Goal: Task Accomplishment & Management: Manage account settings

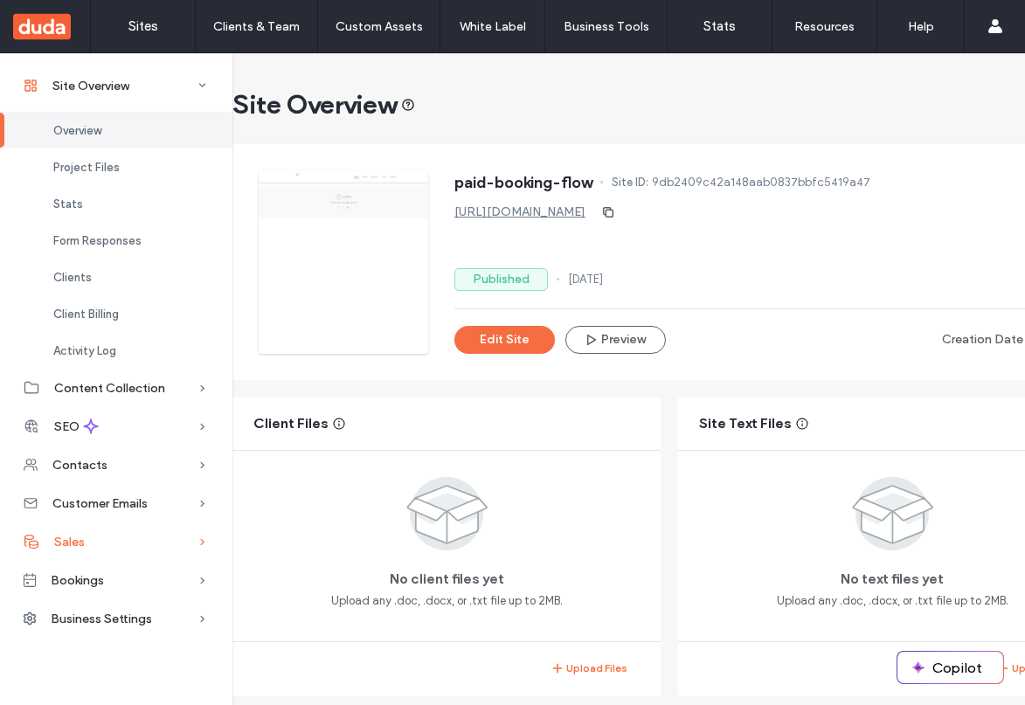
click at [116, 542] on div "Sales" at bounding box center [116, 541] width 232 height 38
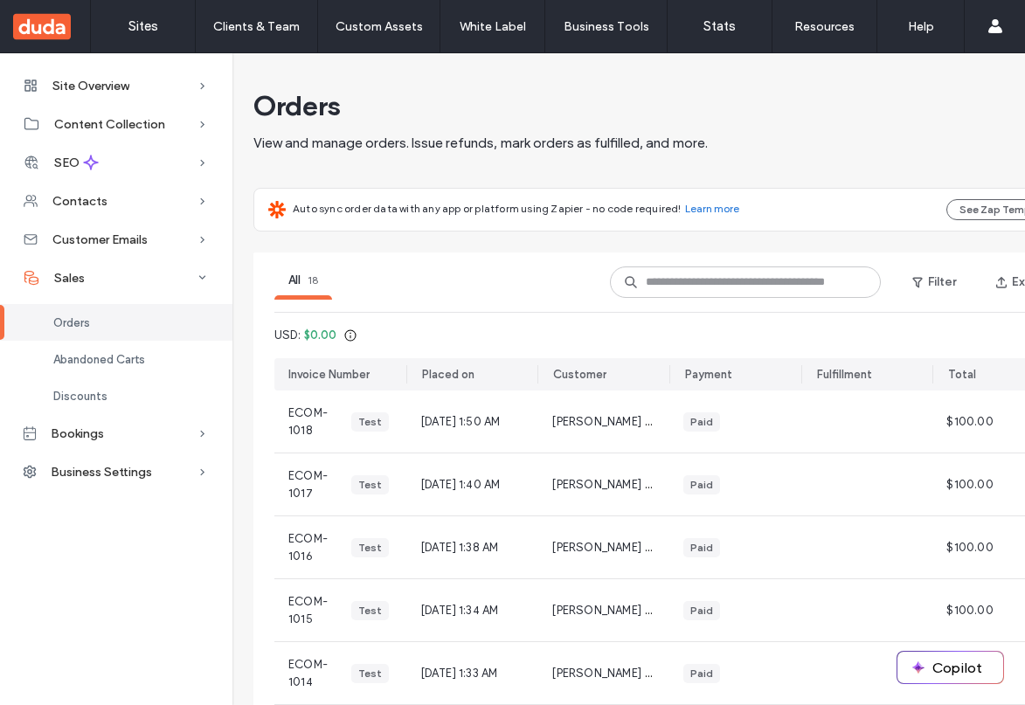
click at [116, 322] on div "Orders" at bounding box center [116, 322] width 232 height 37
click at [340, 422] on span "ECOM-1018" at bounding box center [317, 421] width 59 height 35
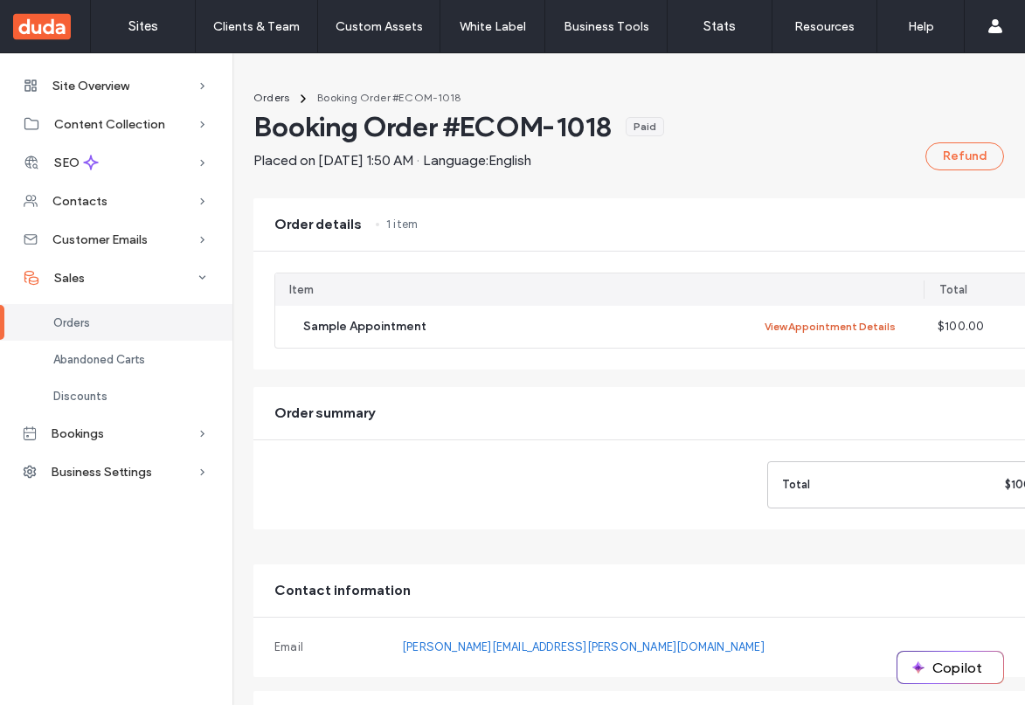
click at [832, 327] on button "View Appointment Details" at bounding box center [829, 326] width 131 height 21
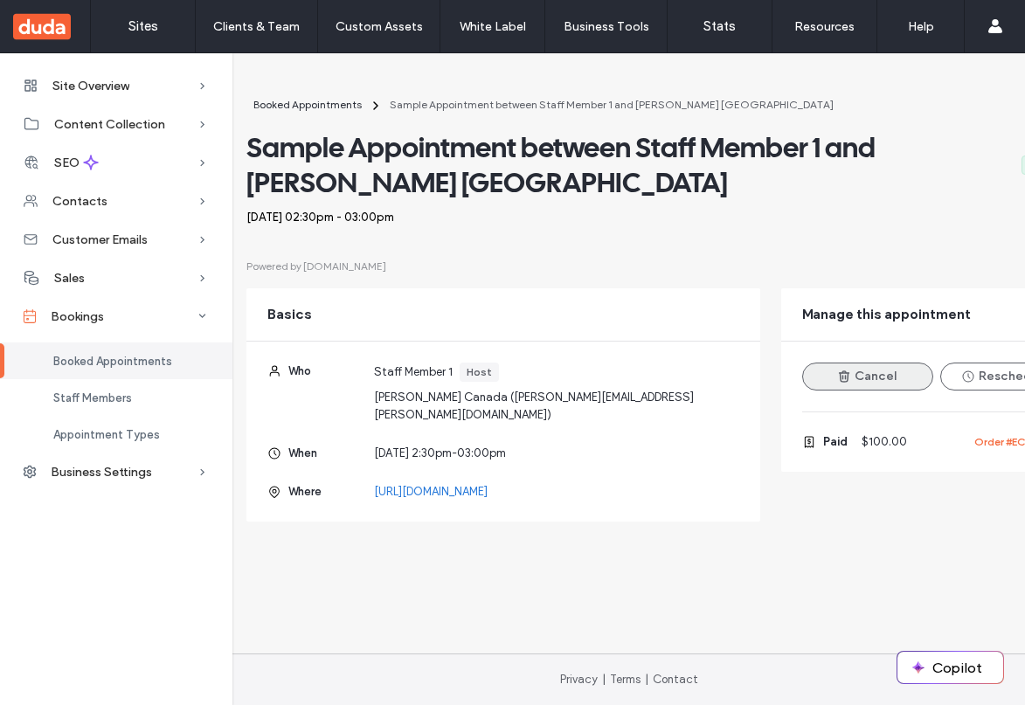
click at [867, 377] on button "Cancel" at bounding box center [867, 376] width 131 height 28
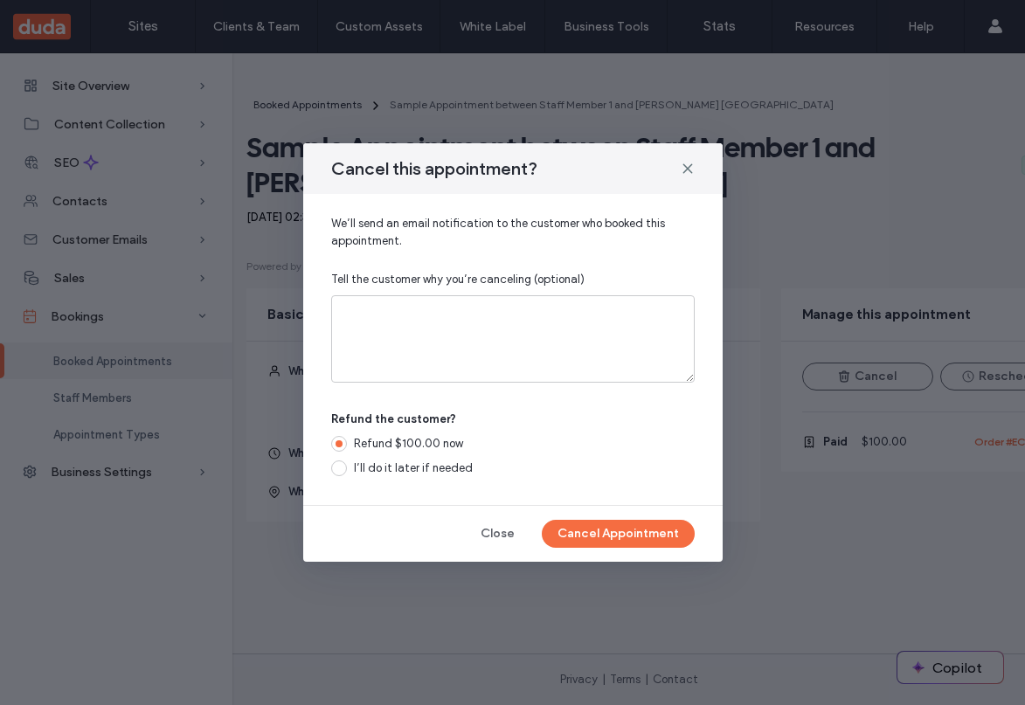
click at [512, 444] on div "Refund $100.00 now" at bounding box center [524, 443] width 341 height 17
click at [618, 534] on button "Cancel Appointment" at bounding box center [618, 534] width 153 height 28
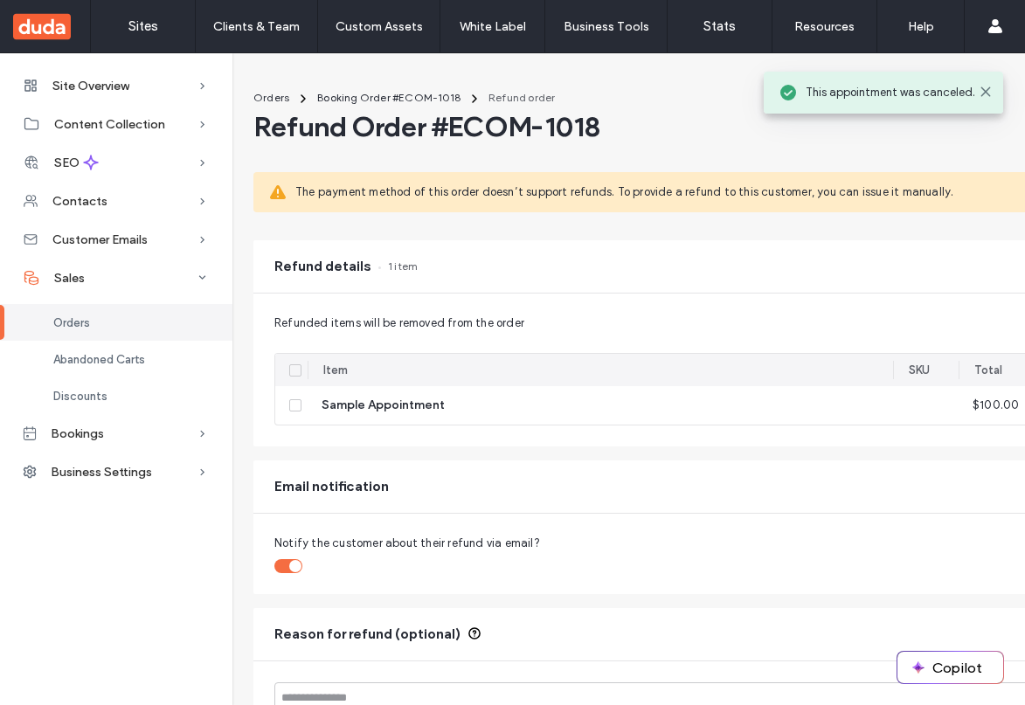
click at [295, 370] on icon at bounding box center [295, 370] width 5 height 0
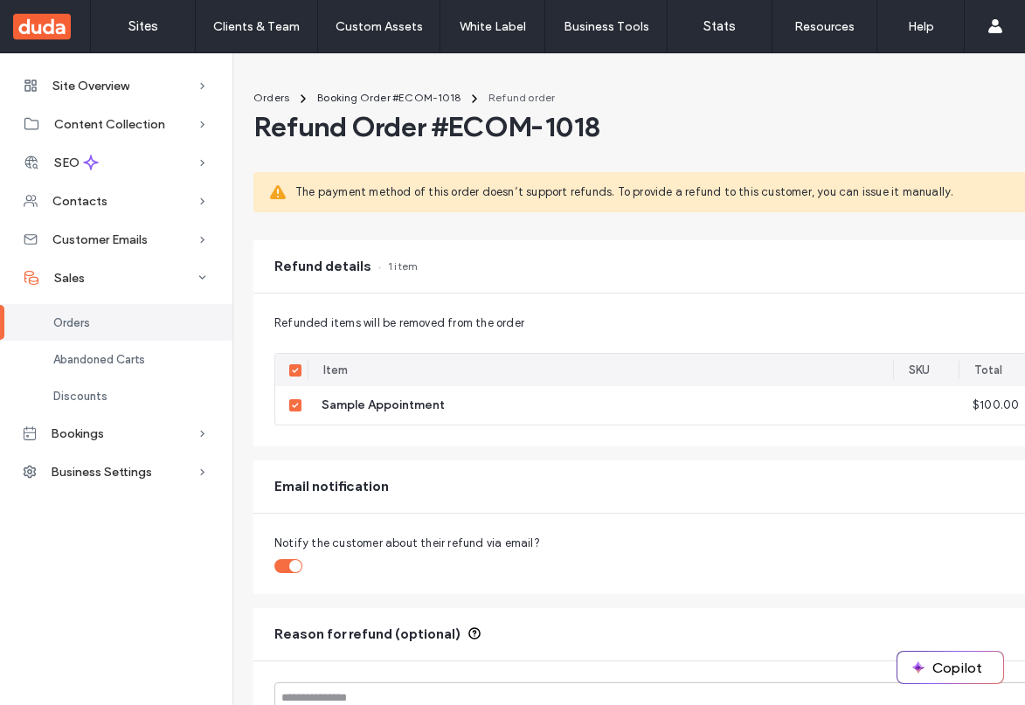
scroll to position [9, 1]
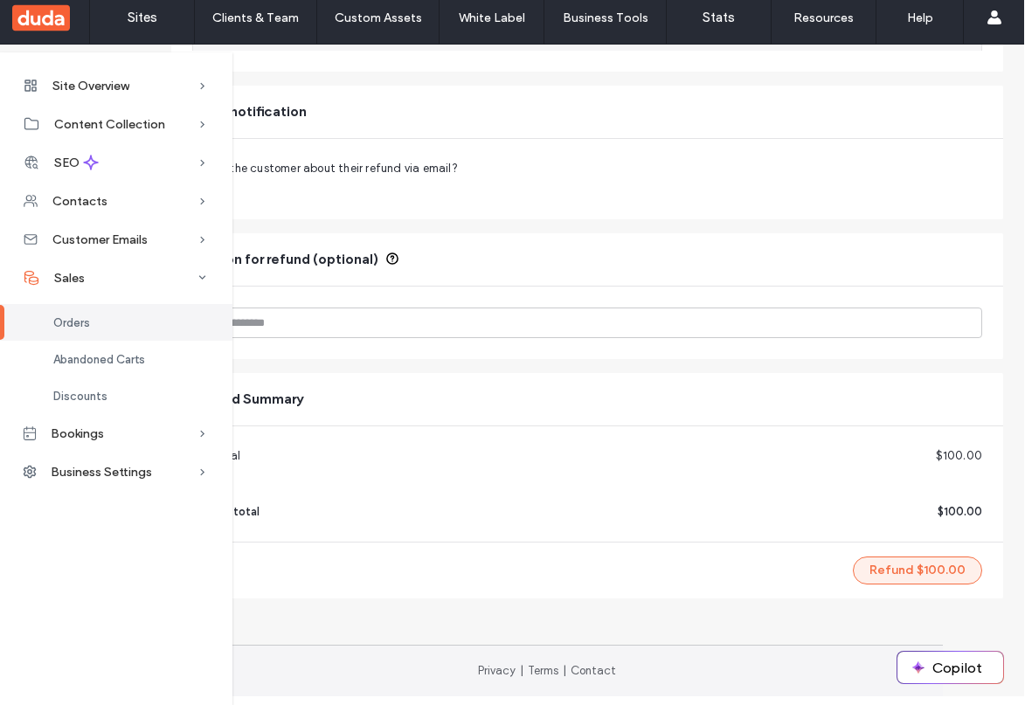
click at [907, 556] on button "Refund $100.00" at bounding box center [917, 570] width 129 height 28
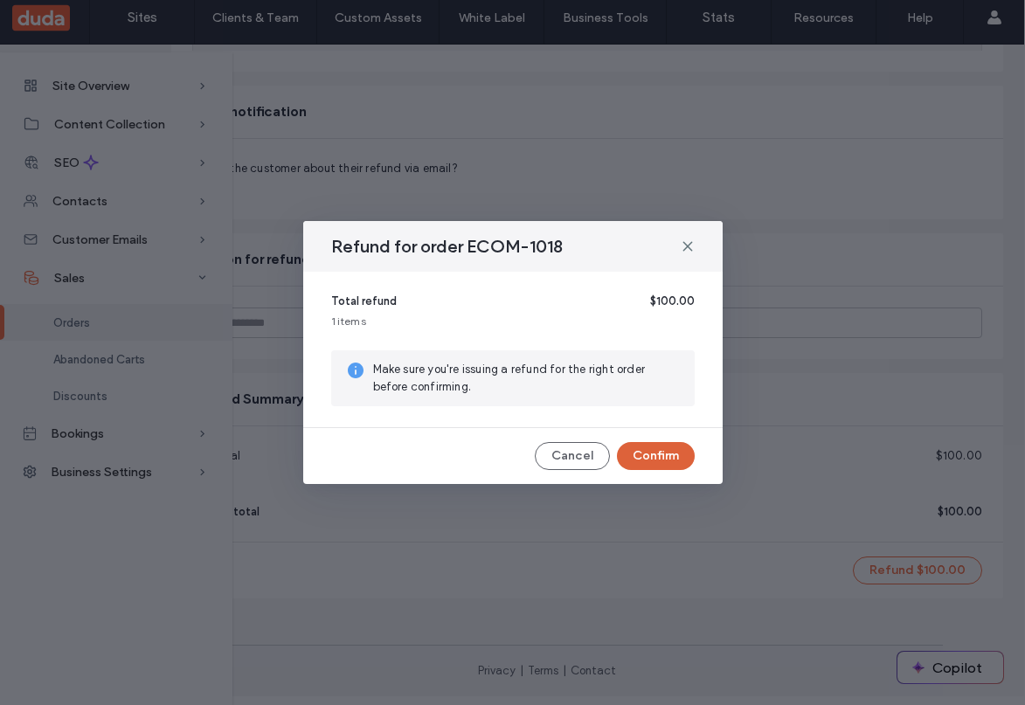
click at [654, 456] on button "Confirm" at bounding box center [656, 456] width 78 height 28
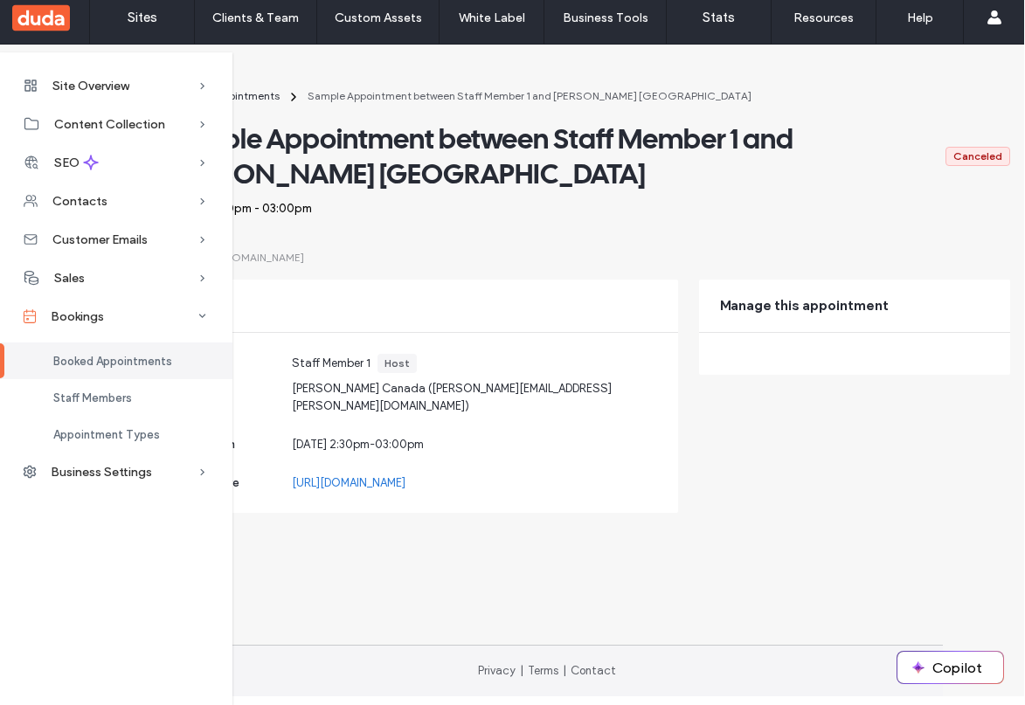
scroll to position [0, 81]
